Goal: Task Accomplishment & Management: Use online tool/utility

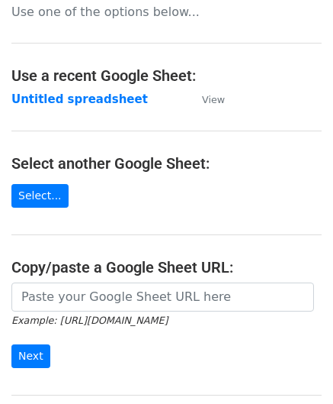
scroll to position [76, 0]
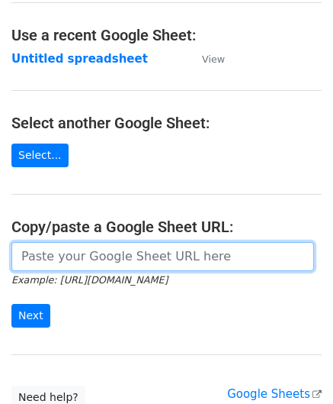
click at [75, 244] on input "url" at bounding box center [162, 256] width 303 height 29
paste input "https://docs.google.com/spreadsheets/d/1JxWc_IuGM-tCcrKy-Pi0kyzrO0st5XKSa53XwEa…"
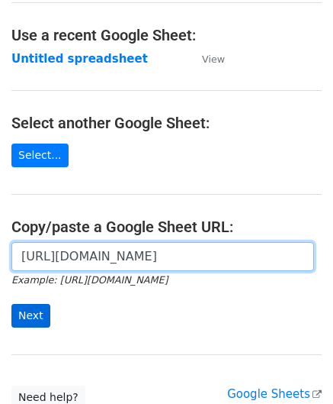
type input "https://docs.google.com/spreadsheets/d/1JxWc_IuGM-tCcrKy-Pi0kyzrO0st5XKSa53XwEa…"
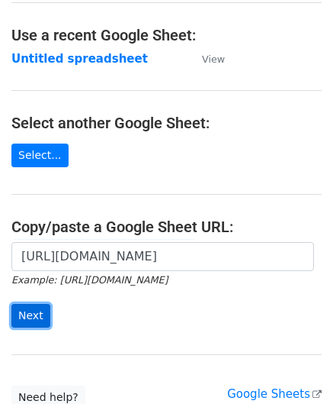
click at [34, 307] on input "Next" at bounding box center [30, 316] width 39 height 24
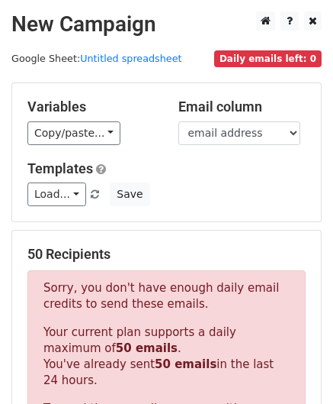
scroll to position [515, 0]
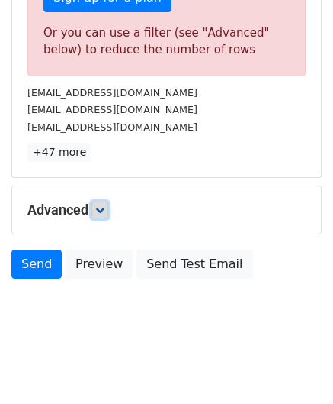
click at [108, 211] on link at bounding box center [100, 209] width 17 height 17
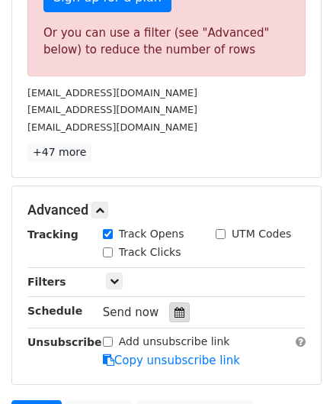
click at [177, 306] on div at bounding box center [179, 312] width 21 height 20
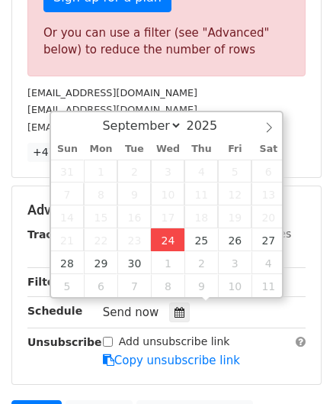
type input "[DATE] 12:00"
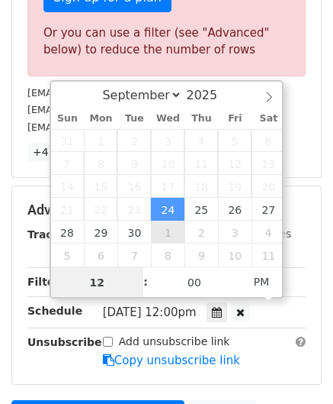
paste input "6"
type input "6"
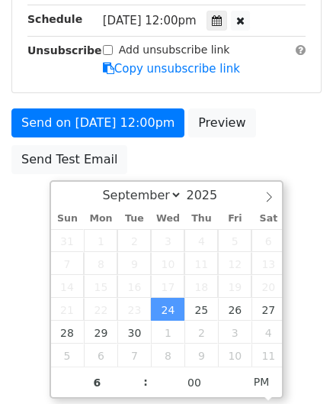
type input "[DATE] 18:00"
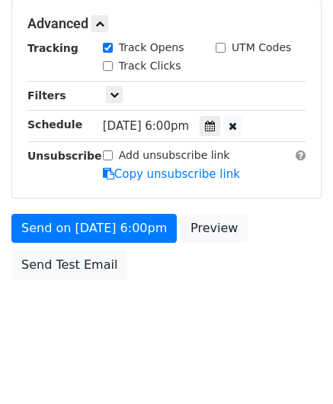
scroll to position [700, 0]
